Goal: Task Accomplishment & Management: Use online tool/utility

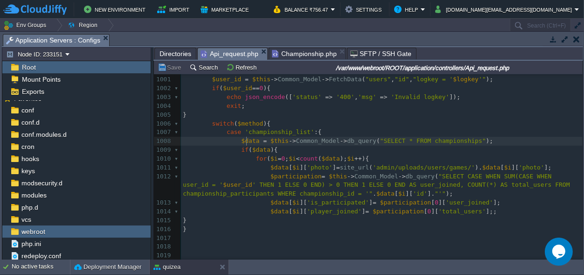
click at [247, 141] on div "xxxxxxxxxx 822 public function wallet (){ ... } 995 996 997 public function cha…" at bounding box center [381, 176] width 401 height 325
type textarea "$data"
type textarea "data"
drag, startPoint x: 253, startPoint y: 139, endPoint x: 248, endPoint y: 141, distance: 5.8
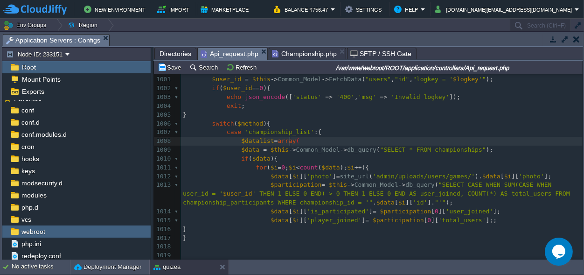
scroll to position [0, 56]
type textarea "$datalist=array();"
click at [455, 151] on span ""SELECT * FROM championships"" at bounding box center [433, 149] width 106 height 7
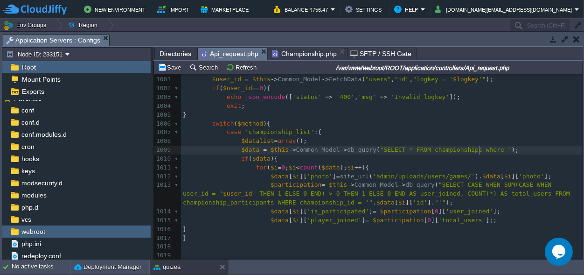
paste textarea "="
type textarea "where =''"
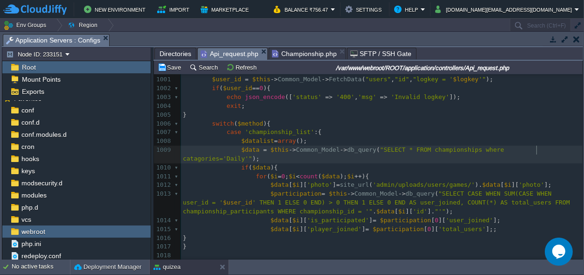
click at [557, 152] on pre "$data = $this -> Common_Model -> db_query ( "SELECT * FROM championships where …" at bounding box center [381, 154] width 401 height 18
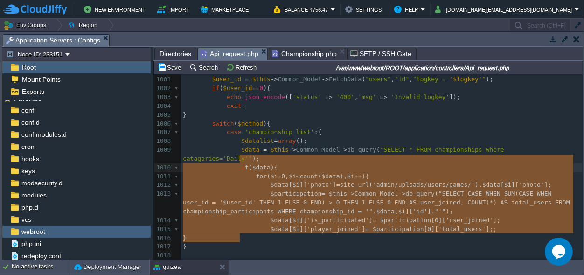
scroll to position [58, 56]
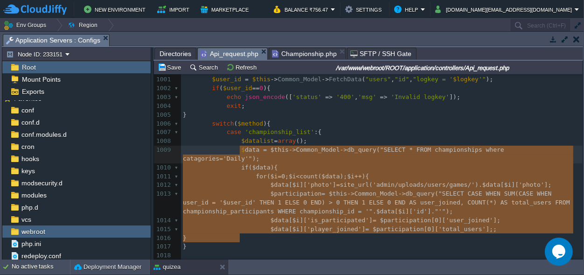
type textarea "$data = $this->Common_Model->db_query("SELECT * FROM championships where catago…"
drag, startPoint x: 242, startPoint y: 237, endPoint x: 237, endPoint y: 151, distance: 86.4
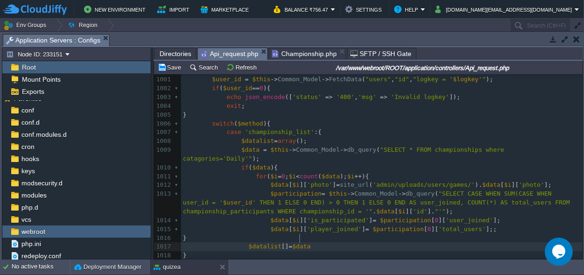
scroll to position [0, 56]
type textarea "$datalist[]=$data;"
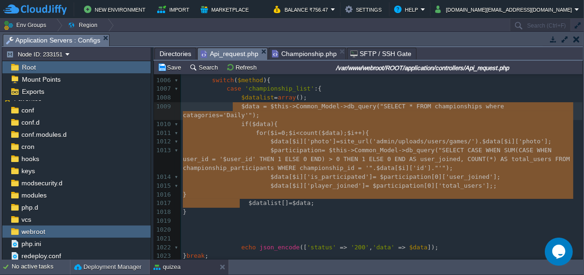
scroll to position [65, 56]
type textarea "$data = $this->Common_Model->db_query("SELECT * FROM championships where catago…"
drag, startPoint x: 242, startPoint y: 204, endPoint x: 235, endPoint y: 108, distance: 96.8
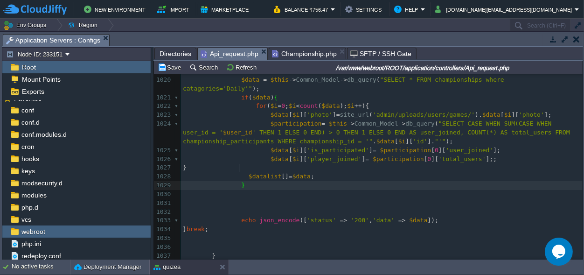
scroll to position [3919, 0]
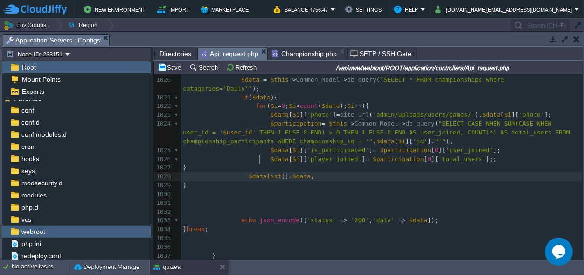
click at [259, 172] on span "$datalist" at bounding box center [264, 175] width 33 height 7
type textarea "$datalist"
click at [409, 216] on span "$data" at bounding box center [418, 219] width 18 height 7
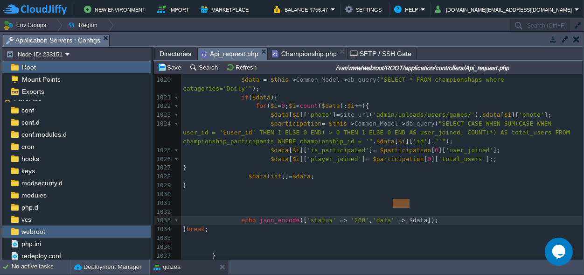
type textarea "$data"
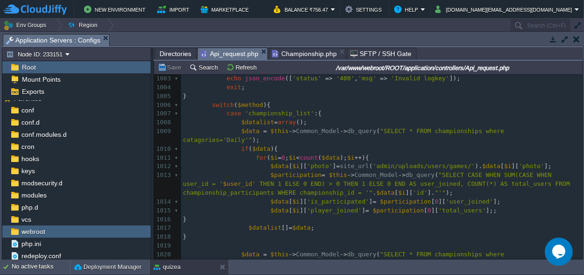
scroll to position [3658, 0]
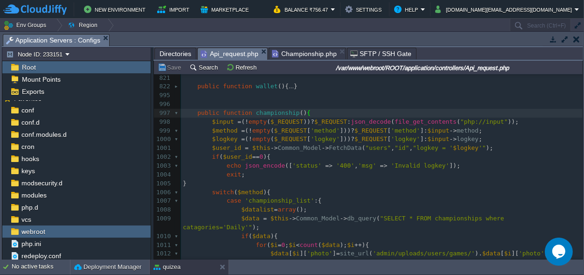
click at [223, 149] on div "xxxxxxxxxx 406 public function user (){ ... } 820 821 822 public function walle…" at bounding box center [381, 262] width 401 height 413
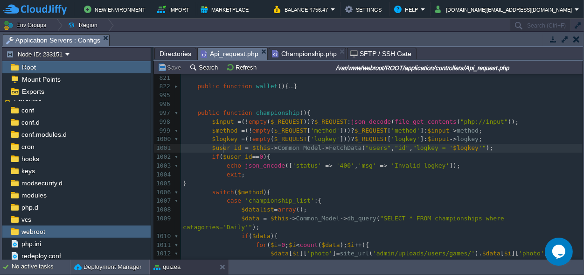
type textarea "$user_id"
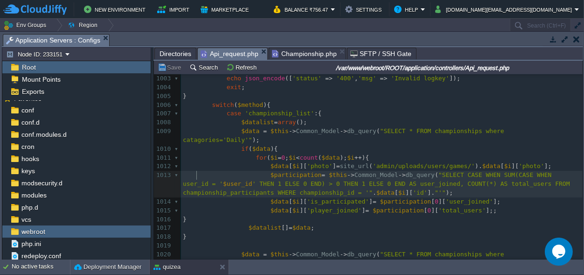
scroll to position [0, 0]
click at [196, 175] on div "xxxxxxxxxx 822 public function wallet (){ ... } 995 996 997 public function cha…" at bounding box center [381, 188] width 401 height 386
type textarea "$user_id"
click at [175, 68] on button "Save" at bounding box center [171, 67] width 26 height 8
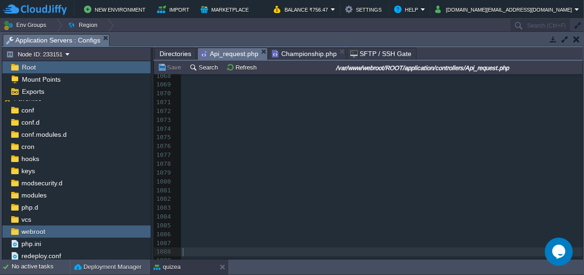
scroll to position [0, 0]
click at [203, 247] on pre "​" at bounding box center [381, 251] width 401 height 9
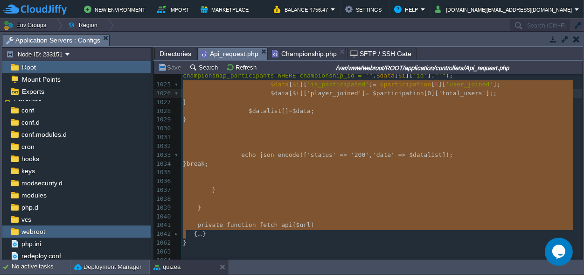
scroll to position [3, 3]
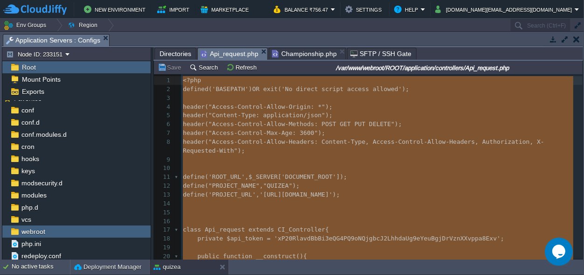
drag, startPoint x: 192, startPoint y: 236, endPoint x: 182, endPoint y: 80, distance: 156.5
type textarea "<?php defined('BASEPATH') OR exit('No direct script access allowed'); header("A…"
click at [235, 65] on button "Refresh" at bounding box center [242, 67] width 33 height 8
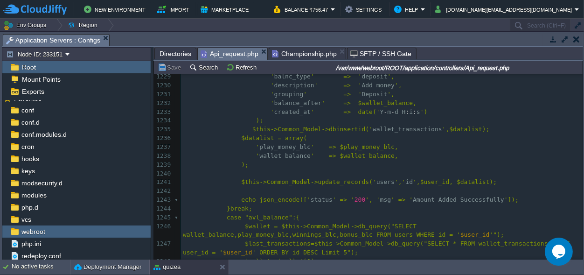
click at [275, 166] on pre ");" at bounding box center [381, 164] width 401 height 9
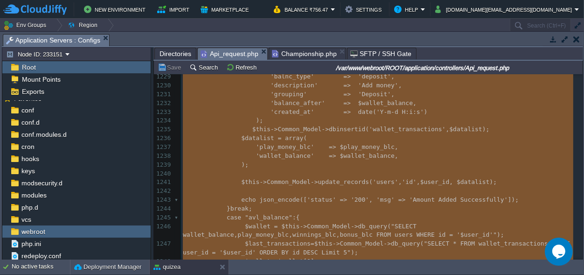
type textarea "-"
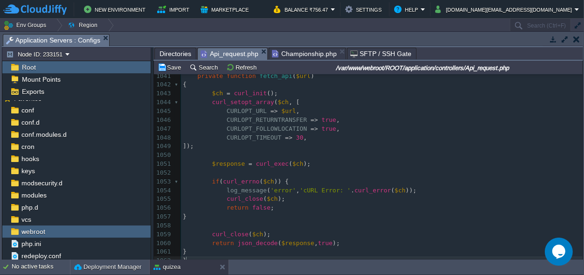
click at [219, 256] on pre "}" at bounding box center [381, 260] width 401 height 9
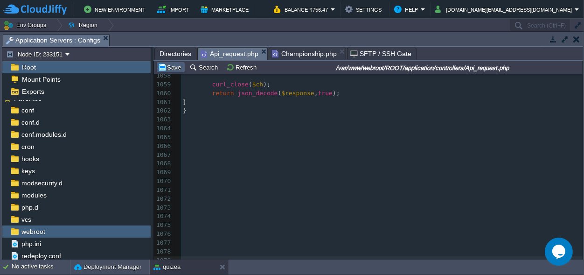
click at [176, 65] on button "Save" at bounding box center [171, 67] width 26 height 8
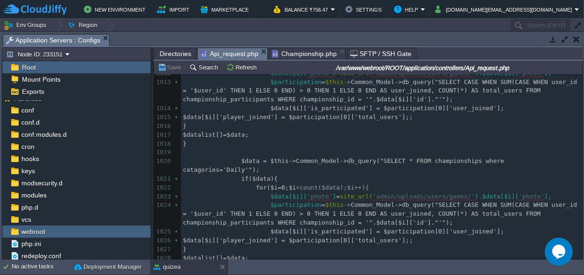
scroll to position [9054, 0]
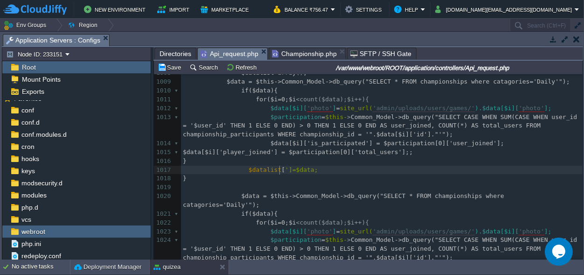
type textarea "''"
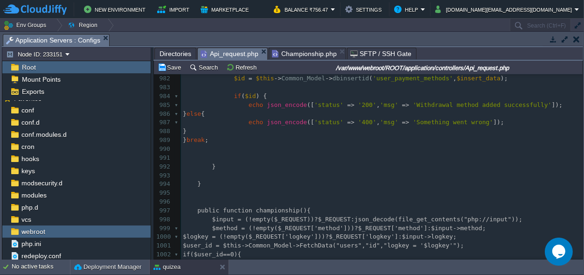
scroll to position [8761, 0]
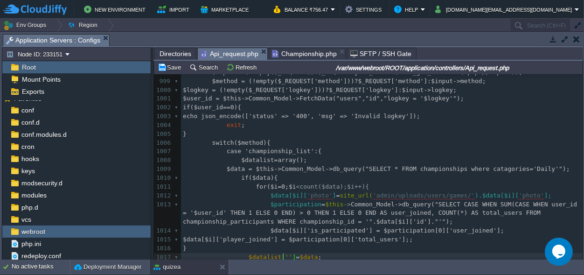
click at [527, 168] on div "xxxxxxxxxx 983 ​ 984 if ( $id ) { 985 echo json_encode ([ 'status' => '200' , '…" at bounding box center [381, 125] width 401 height 378
type textarea "Daily"
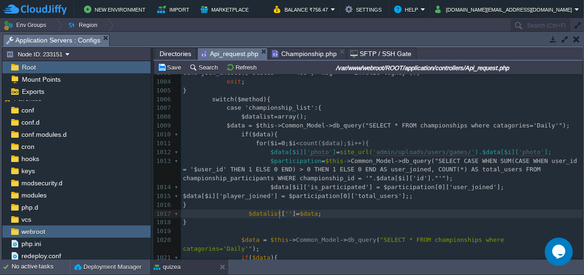
click at [285, 213] on span "''" at bounding box center [288, 213] width 7 height 7
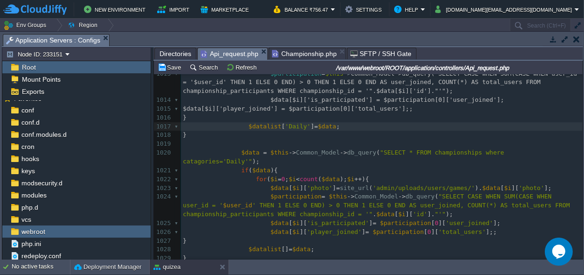
click at [508, 151] on span ""SELECT * FROM championships where catagories='Daily'"" at bounding box center [345, 157] width 325 height 16
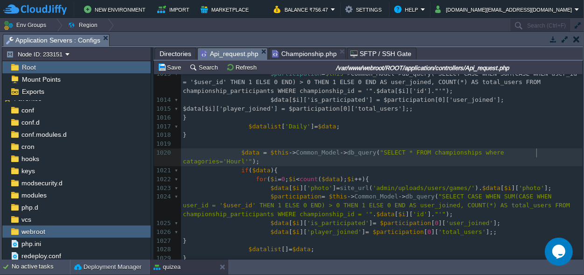
type textarea "Hourly"
click at [534, 151] on div "xxxxxxxxxx 994 } 995 996 997 public function championship(){ 998 $input = (!emp…" at bounding box center [381, 149] width 401 height 492
type textarea "Hourly"
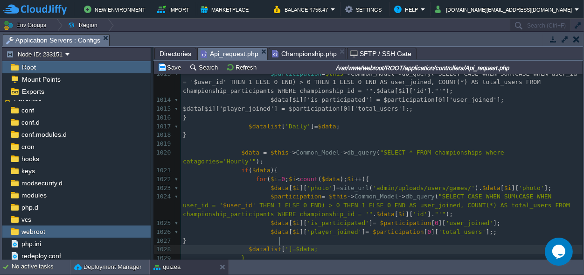
type textarea "''"
paste textarea
click at [171, 65] on button "Save" at bounding box center [171, 67] width 26 height 8
click at [247, 68] on button "Refresh" at bounding box center [242, 67] width 33 height 8
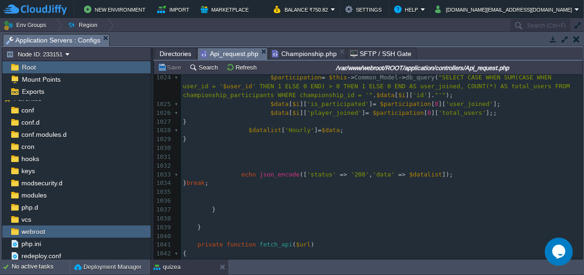
scroll to position [9185, 0]
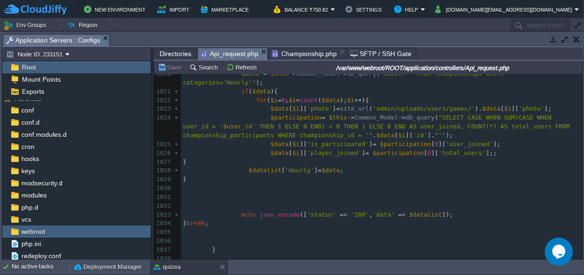
click at [256, 219] on pre "} break ;" at bounding box center [381, 223] width 401 height 9
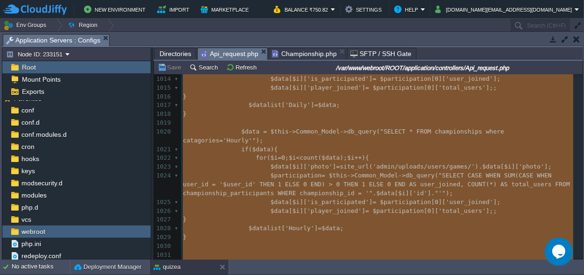
scroll to position [9215, 0]
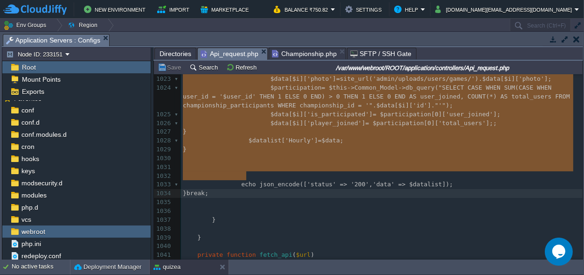
drag, startPoint x: 223, startPoint y: 196, endPoint x: 255, endPoint y: 179, distance: 36.7
type textarea "case 'championship_list':{ $datalist=array(); $data = $this->Common_Model->db_q…"
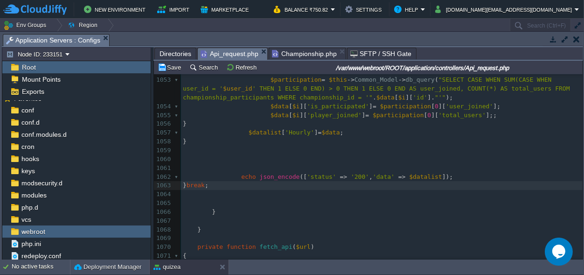
scroll to position [9460, 0]
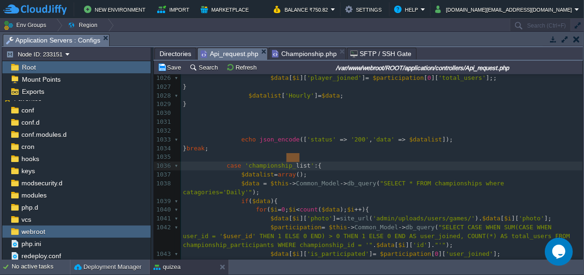
type textarea "_list"
drag, startPoint x: 299, startPoint y: 157, endPoint x: 283, endPoint y: 159, distance: 16.4
click at [243, 156] on div "xxxxxxxxxx } break ; 1017 $datalist [ 'Daily' ] = $data ; 1018 } 1019 1020 $dat…" at bounding box center [381, 179] width 401 height 422
type textarea "join_"
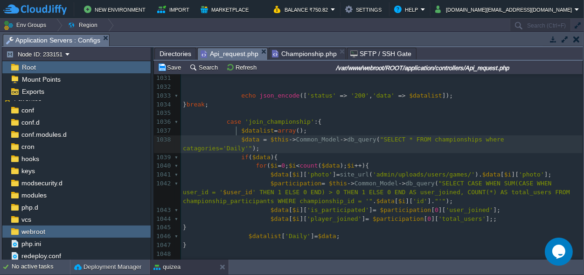
click at [234, 136] on span at bounding box center [212, 139] width 58 height 7
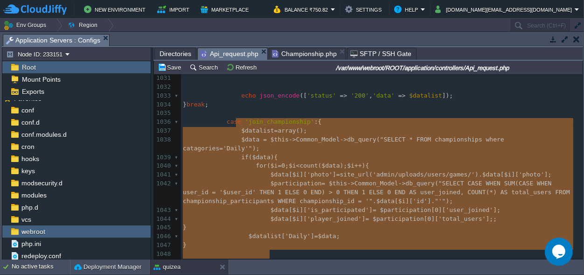
type textarea "-"
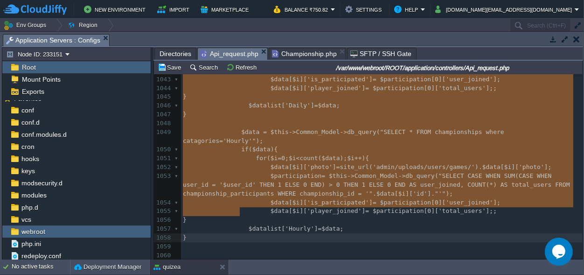
drag, startPoint x: 235, startPoint y: 121, endPoint x: 275, endPoint y: 214, distance: 101.5
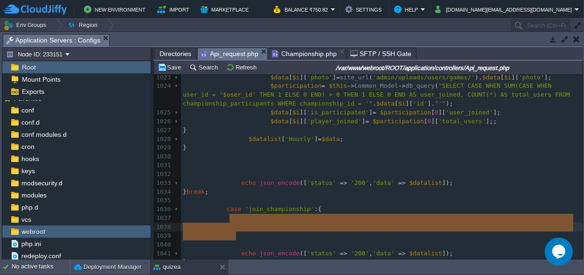
drag, startPoint x: 249, startPoint y: 239, endPoint x: 248, endPoint y: 219, distance: 20.6
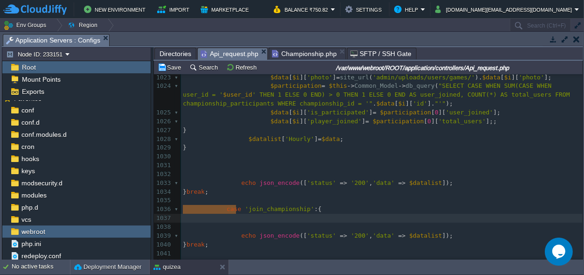
drag, startPoint x: 239, startPoint y: 212, endPoint x: 166, endPoint y: 209, distance: 73.2
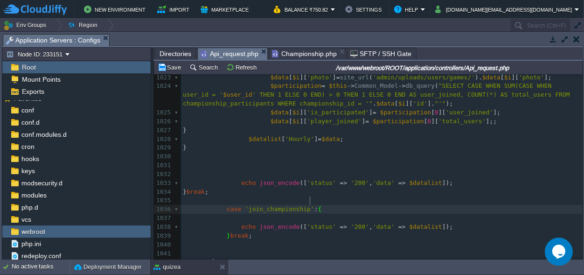
click at [248, 214] on pre at bounding box center [381, 218] width 401 height 9
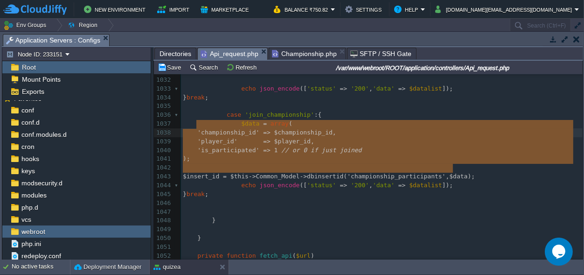
drag, startPoint x: 466, startPoint y: 167, endPoint x: 197, endPoint y: 120, distance: 273.1
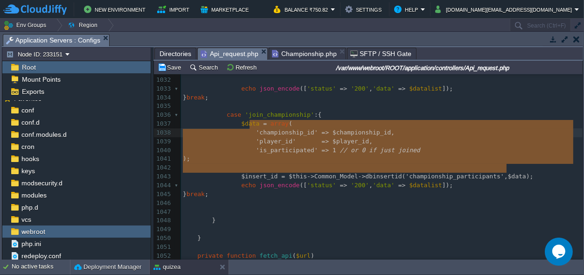
type textarea "'championship_id' => $championship_id, 'player_id' => $player_id, 'is_participa…"
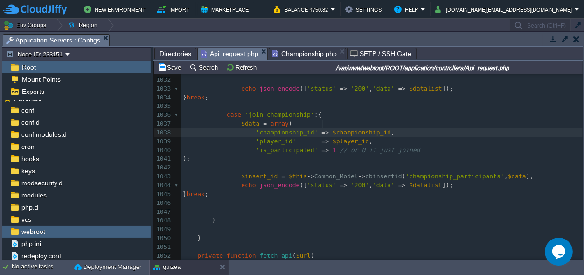
click at [332, 129] on span "$championship_id" at bounding box center [361, 132] width 58 height 7
type textarea "_REQUEST['"
type textarea "']"
click at [268, 146] on span "'is_participated'" at bounding box center [287, 149] width 62 height 7
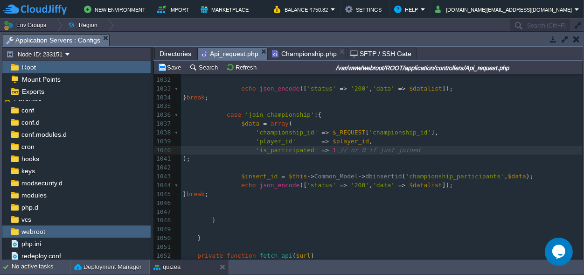
click at [268, 146] on span "'is_participated'" at bounding box center [287, 149] width 62 height 7
type textarea "is_participated"
paste textarea
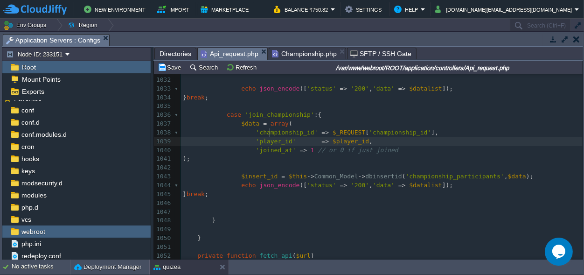
click at [268, 138] on span "'player_id'" at bounding box center [276, 141] width 40 height 7
type textarea "player_id"
paste textarea
click at [275, 129] on span "'championship_id'" at bounding box center [287, 132] width 62 height 7
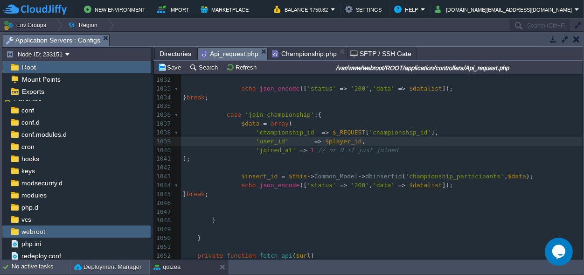
scroll to position [0, 0]
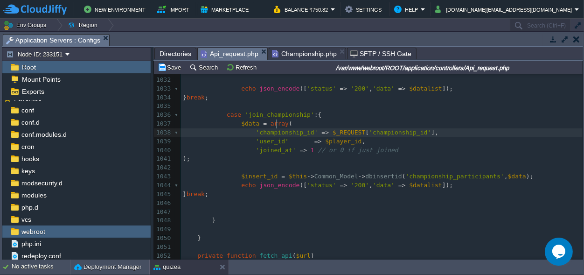
type textarea "championship_id"
type textarea "$_REQUEST['championship_id']"
drag, startPoint x: 414, startPoint y: 122, endPoint x: 327, endPoint y: 122, distance: 86.7
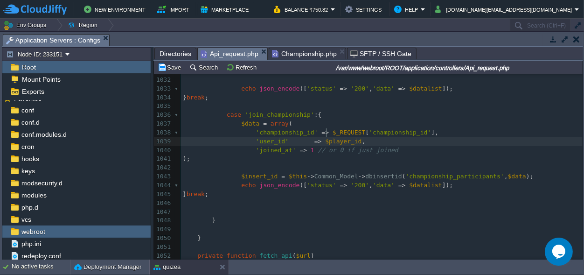
click at [325, 138] on span "$player_id" at bounding box center [343, 141] width 36 height 7
type textarea "$player_id"
drag, startPoint x: 347, startPoint y: 133, endPoint x: 317, endPoint y: 133, distance: 29.8
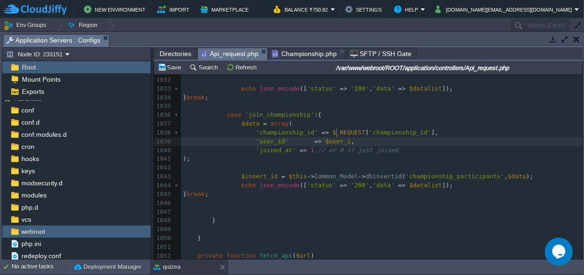
type textarea "user_id"
click at [310, 146] on span "1" at bounding box center [312, 149] width 4 height 7
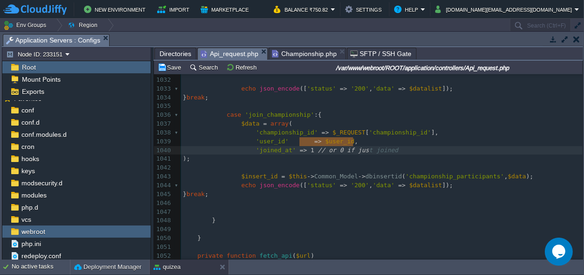
scroll to position [0, 80]
drag, startPoint x: 300, startPoint y: 141, endPoint x: 364, endPoint y: 141, distance: 63.4
type textarea "date()"
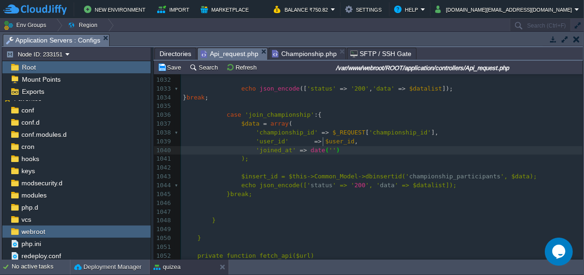
type textarea "''"
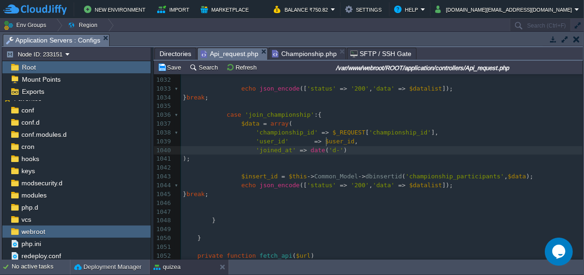
scroll to position [0, 6]
type textarea "[PERSON_NAME]"
type textarea "Y-m-d H:i:s"
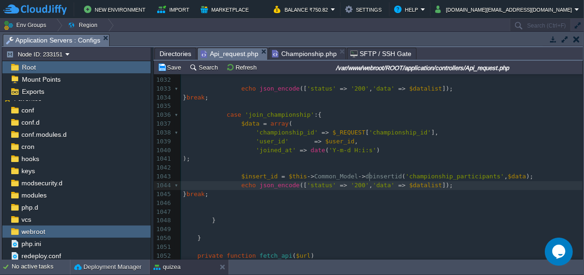
scroll to position [0, 13]
type textarea "msg"
click at [409, 181] on span "$datalist" at bounding box center [421, 184] width 33 height 7
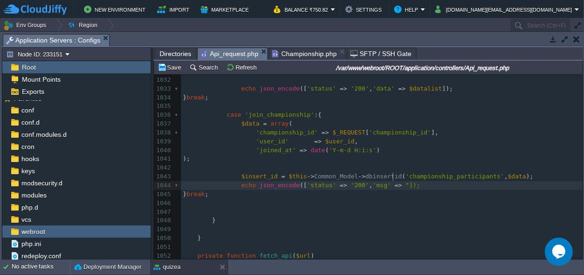
type textarea """"
type textarea "c"
click at [270, 104] on div "xxxxxxxxxx } break ; 1013 $participation = $this -> Common_Model -> db_query ( …" at bounding box center [381, 141] width 401 height 553
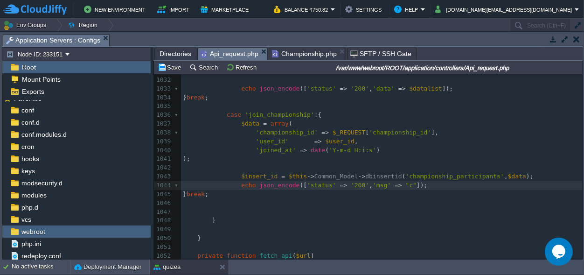
scroll to position [0, 0]
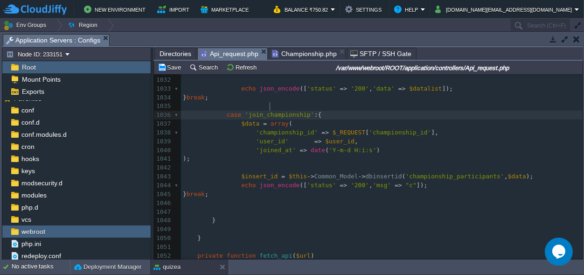
type textarea "join_championship"
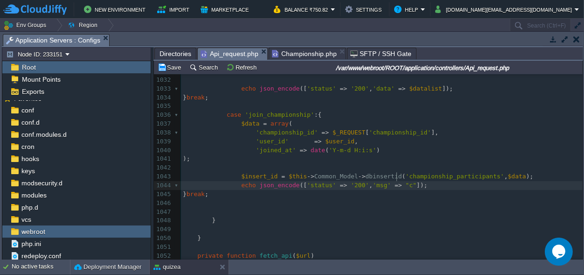
click at [396, 175] on div "xxxxxxxxxx } break ; 1013 $participation = $this -> Common_Model -> db_query ( …" at bounding box center [381, 141] width 401 height 553
type textarea "join_"
drag, startPoint x: 409, startPoint y: 177, endPoint x: 397, endPoint y: 177, distance: 12.1
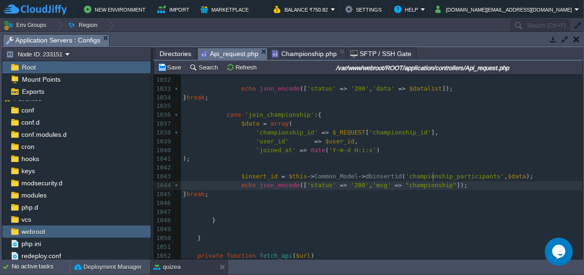
click at [431, 181] on span ""championship"" at bounding box center [430, 184] width 51 height 7
paste textarea
type textarea "ed S"
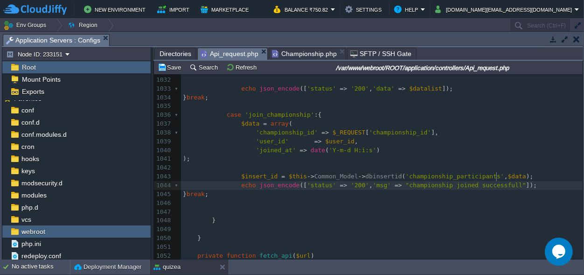
scroll to position [0, 40]
type textarea "successfully"
click at [172, 64] on button "Save" at bounding box center [171, 67] width 26 height 8
